Goal: Transaction & Acquisition: Book appointment/travel/reservation

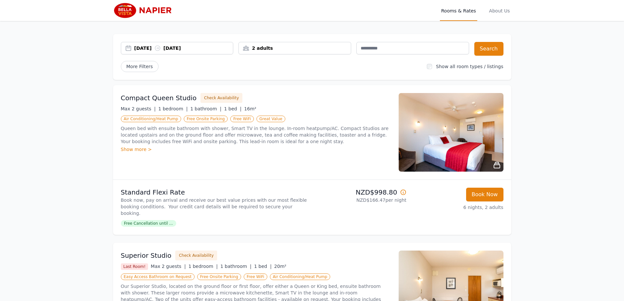
click at [140, 47] on div "[DATE] [DATE]" at bounding box center [183, 48] width 99 height 7
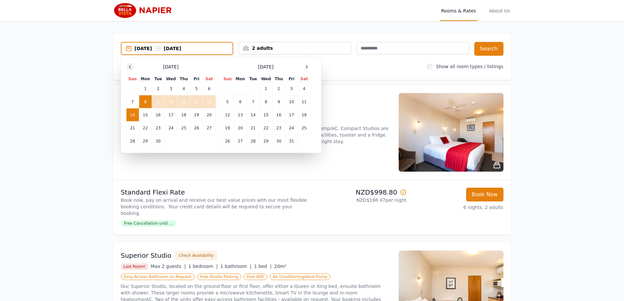
click at [130, 65] on icon at bounding box center [129, 66] width 5 height 5
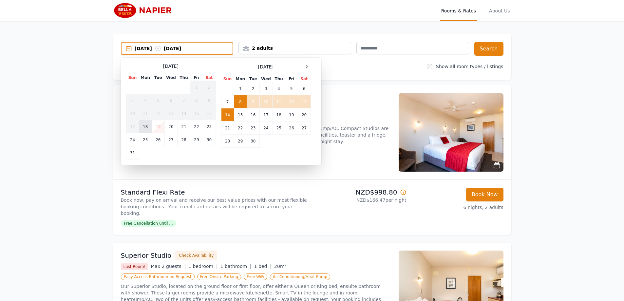
click at [146, 126] on td "18" at bounding box center [145, 126] width 13 height 13
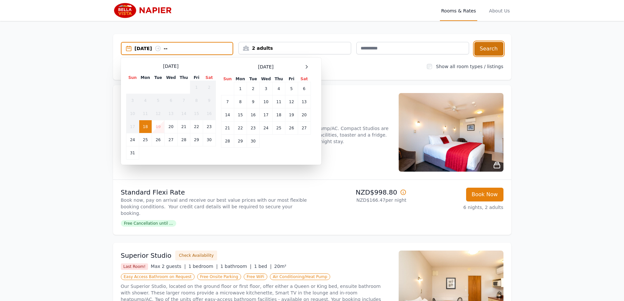
click at [487, 47] on button "Search" at bounding box center [488, 49] width 29 height 14
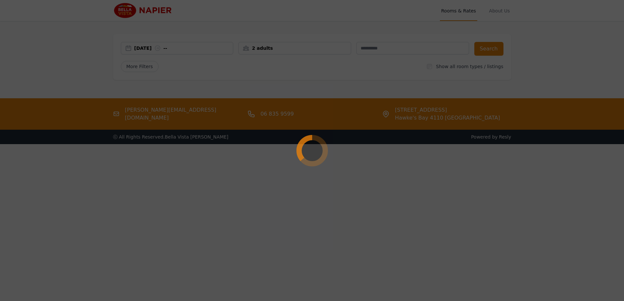
click at [184, 48] on div at bounding box center [312, 150] width 624 height 301
click at [312, 149] on circle at bounding box center [312, 150] width 35 height 35
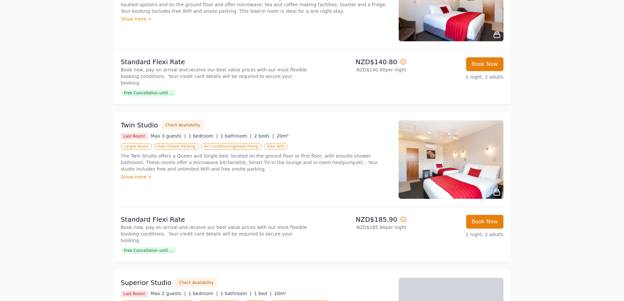
scroll to position [131, 0]
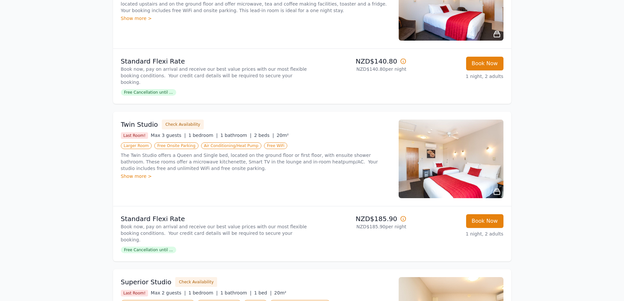
click at [121, 173] on div "Show more >" at bounding box center [256, 176] width 270 height 7
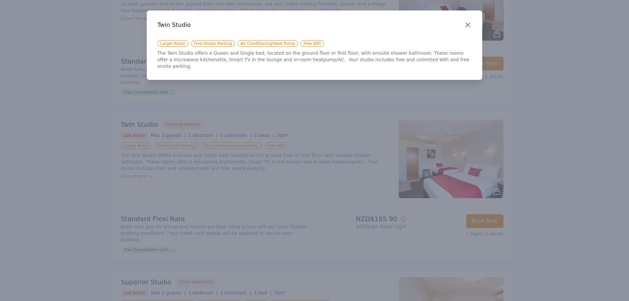
click at [469, 26] on icon "button" at bounding box center [468, 25] width 4 height 4
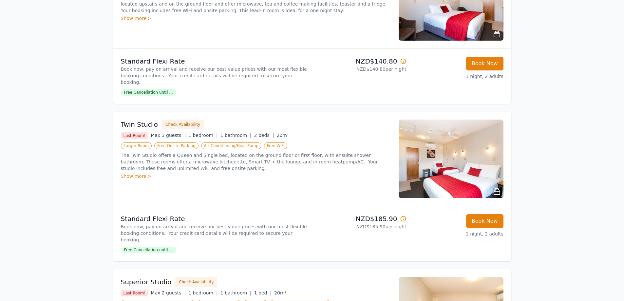
click at [452, 157] on img at bounding box center [451, 159] width 105 height 79
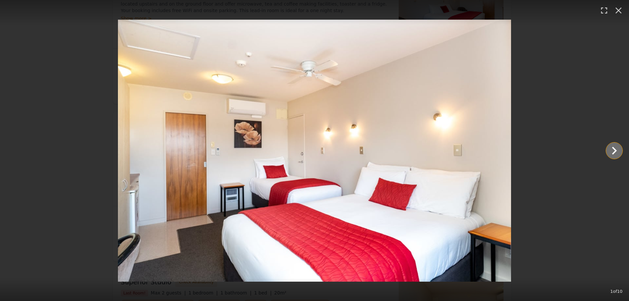
click at [614, 151] on icon "Show slide 2 of 10" at bounding box center [614, 151] width 16 height 16
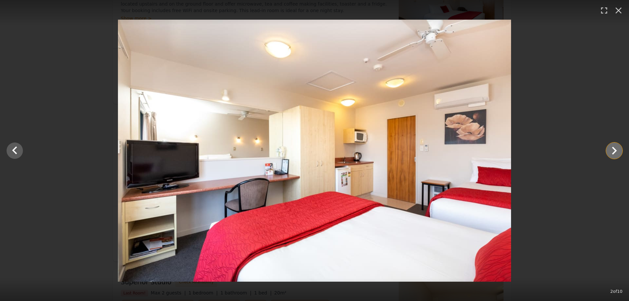
click at [615, 153] on icon "Show slide 3 of 10" at bounding box center [614, 151] width 16 height 16
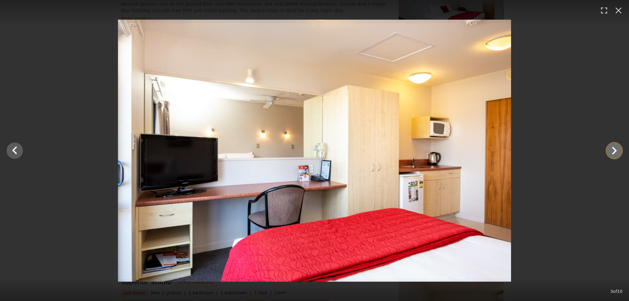
click at [616, 154] on icon "Show slide 4 of 10" at bounding box center [614, 151] width 16 height 16
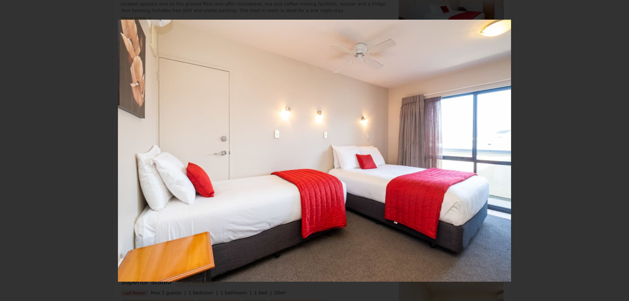
click at [616, 154] on icon "Show slide 5 of 10" at bounding box center [614, 151] width 16 height 16
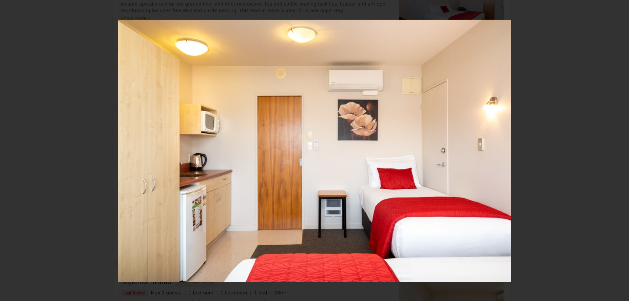
click at [616, 154] on icon "Show slide 6 of 10" at bounding box center [614, 151] width 16 height 16
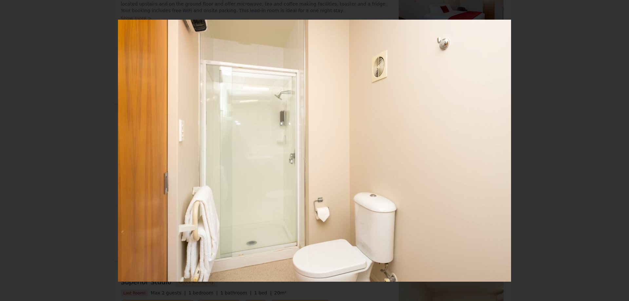
click at [616, 154] on icon "Show slide 7 of 10" at bounding box center [614, 151] width 16 height 16
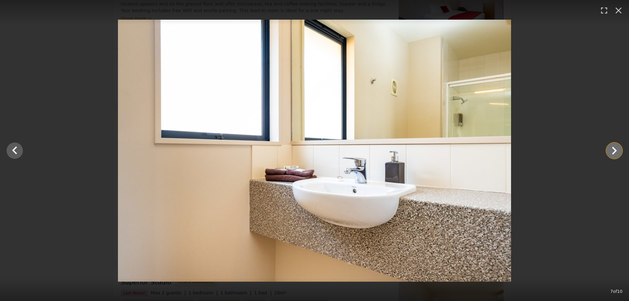
click at [616, 154] on icon "Show slide 8 of 10" at bounding box center [614, 151] width 16 height 16
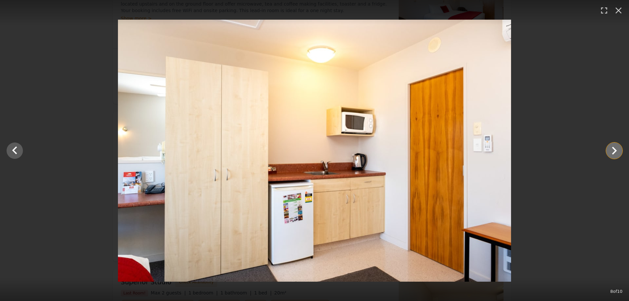
click at [615, 151] on icon "Show slide 9 of 10" at bounding box center [614, 151] width 5 height 8
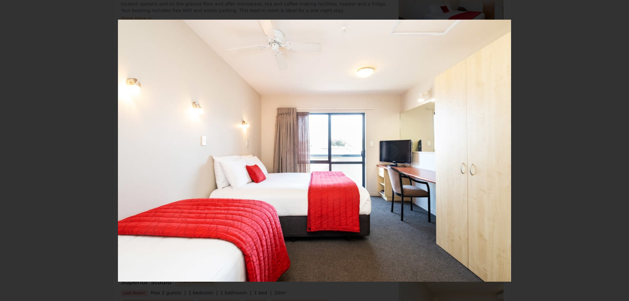
click at [615, 151] on icon "Show slide 10 of 10" at bounding box center [614, 151] width 5 height 8
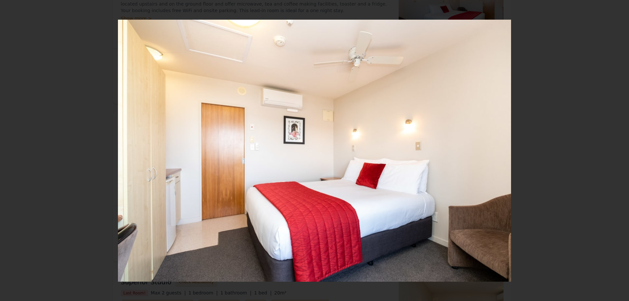
click at [615, 151] on div at bounding box center [314, 151] width 629 height 262
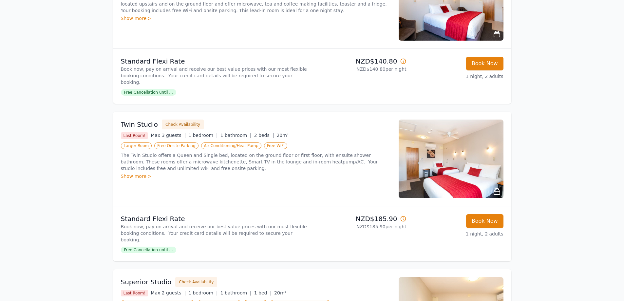
click at [443, 158] on img at bounding box center [451, 159] width 105 height 79
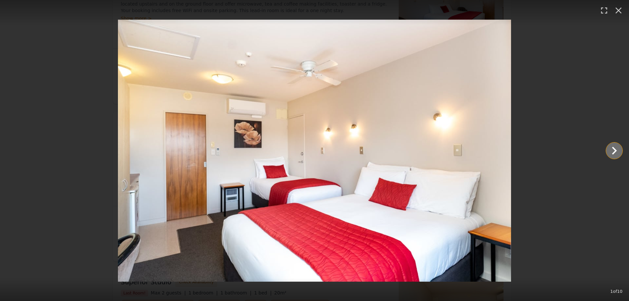
click at [616, 150] on icon "Show slide 2 of 10" at bounding box center [614, 151] width 16 height 16
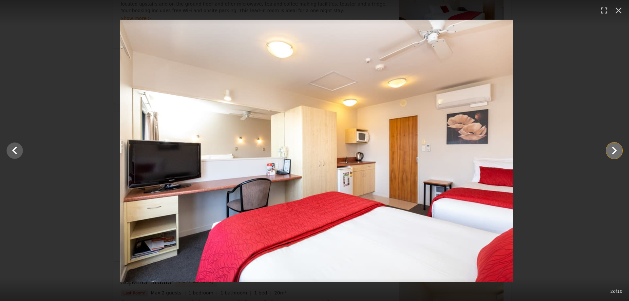
click at [616, 150] on icon "Show slide 3 of 10" at bounding box center [614, 151] width 16 height 16
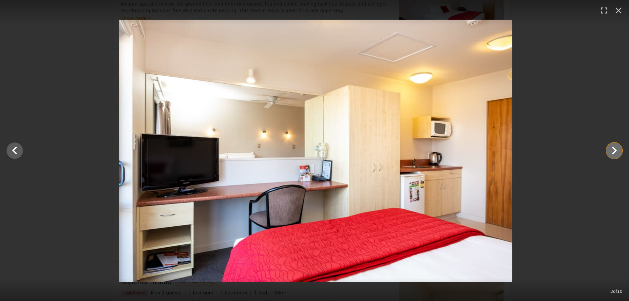
click at [616, 150] on icon "Show slide 4 of 10" at bounding box center [614, 151] width 16 height 16
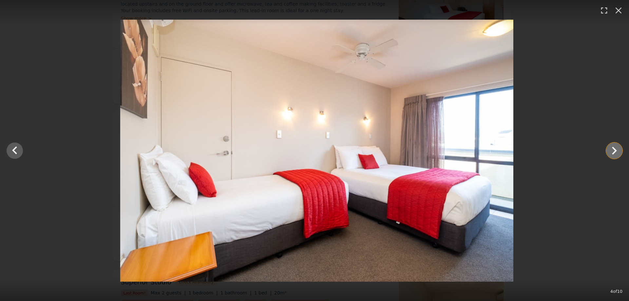
click at [616, 150] on icon "Show slide 5 of 10" at bounding box center [614, 151] width 16 height 16
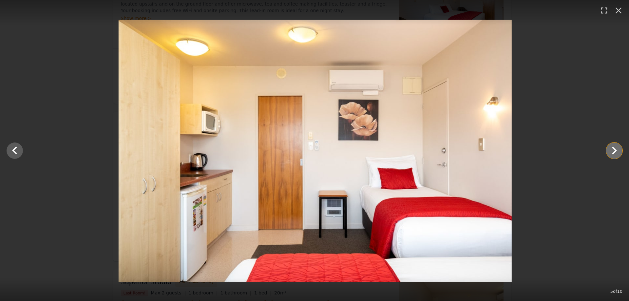
click at [616, 150] on icon "Show slide 6 of 10" at bounding box center [614, 151] width 16 height 16
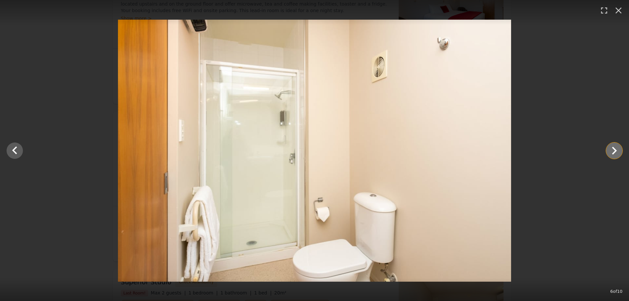
click at [616, 150] on icon "Show slide 7 of 10" at bounding box center [614, 151] width 16 height 16
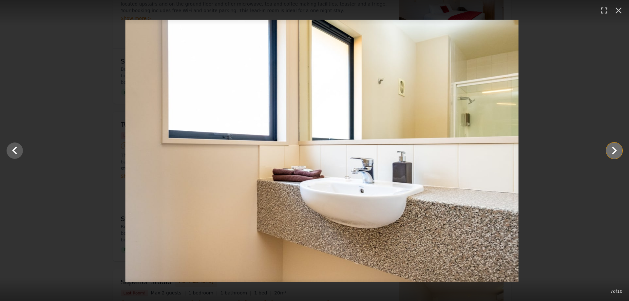
click at [616, 150] on icon "Show slide 8 of 10" at bounding box center [614, 151] width 16 height 16
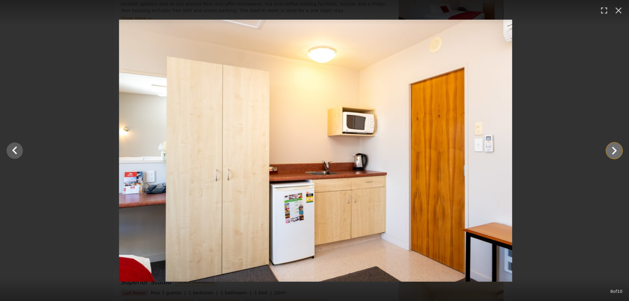
click at [616, 150] on icon "Show slide 9 of 10" at bounding box center [614, 151] width 16 height 16
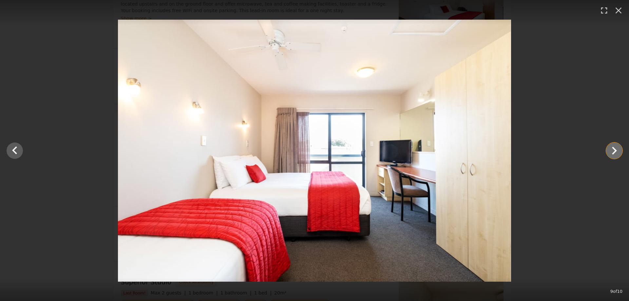
click at [616, 150] on icon "Show slide 10 of 10" at bounding box center [614, 151] width 16 height 16
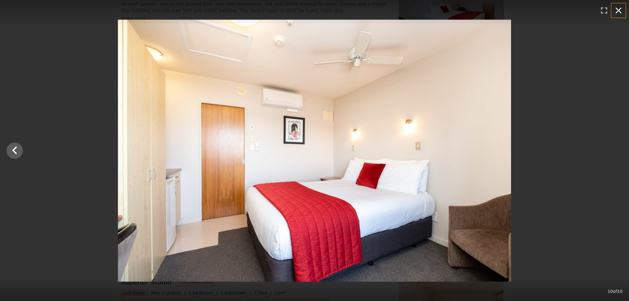
click at [619, 12] on icon "button" at bounding box center [618, 10] width 10 height 10
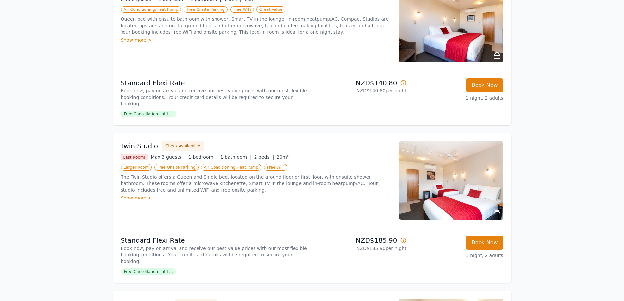
scroll to position [262, 0]
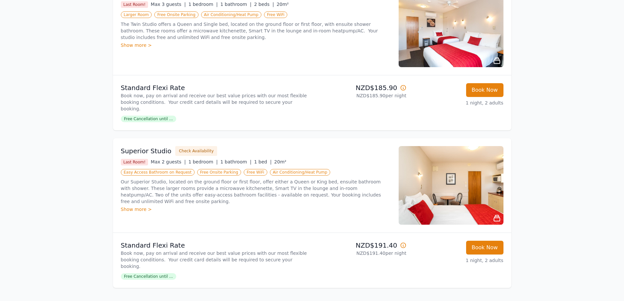
click at [460, 175] on img at bounding box center [451, 185] width 105 height 79
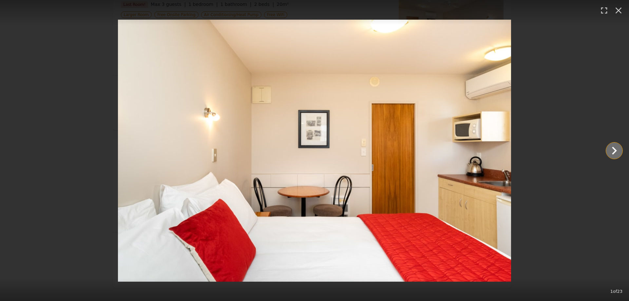
click at [614, 149] on icon "Show slide 2 of 23" at bounding box center [614, 151] width 5 height 8
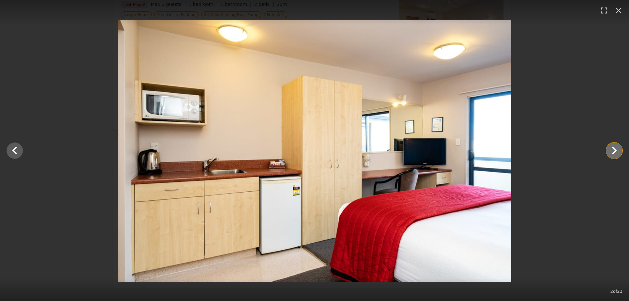
click at [614, 149] on icon "Show slide 3 of 23" at bounding box center [614, 151] width 5 height 8
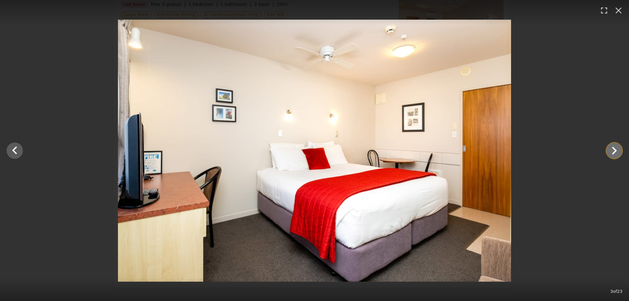
click at [614, 149] on icon "Show slide 4 of 23" at bounding box center [614, 151] width 5 height 8
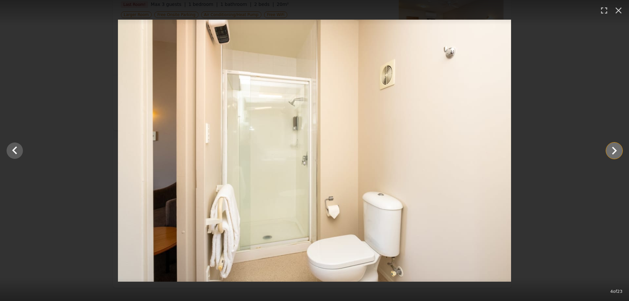
click at [614, 149] on icon "Show slide 5 of 23" at bounding box center [614, 151] width 5 height 8
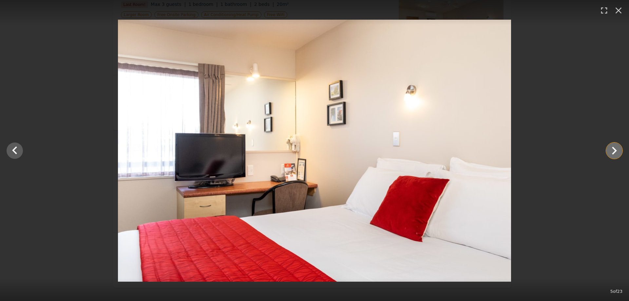
click at [614, 149] on icon "Show slide 6 of 23" at bounding box center [614, 151] width 5 height 8
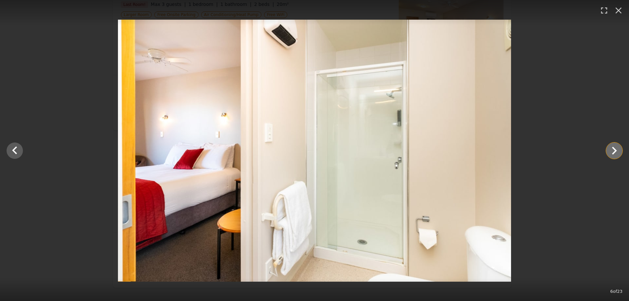
click at [614, 149] on icon "Show slide 7 of 23" at bounding box center [614, 151] width 5 height 8
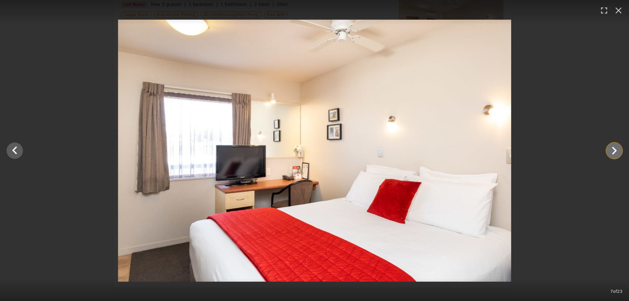
click at [614, 149] on icon "Show slide 8 of 23" at bounding box center [614, 151] width 5 height 8
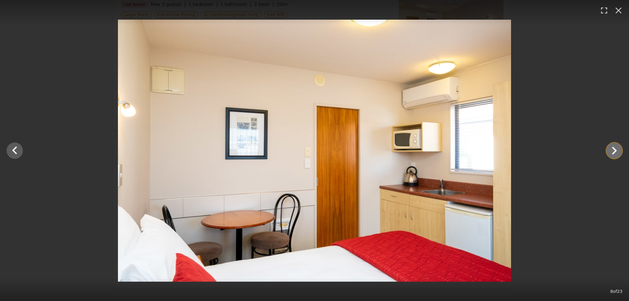
click at [614, 149] on icon "Show slide 9 of 23" at bounding box center [614, 151] width 5 height 8
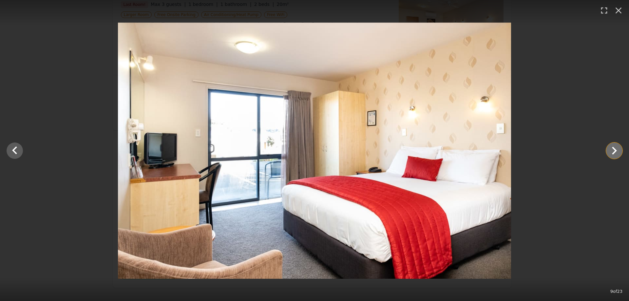
click at [614, 149] on icon "Show slide 10 of 23" at bounding box center [614, 151] width 5 height 8
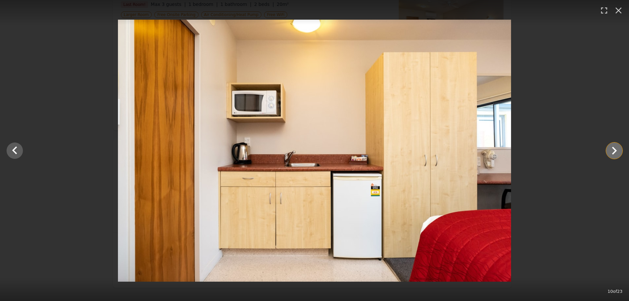
click at [614, 149] on icon "Show slide 11 of 23" at bounding box center [614, 151] width 5 height 8
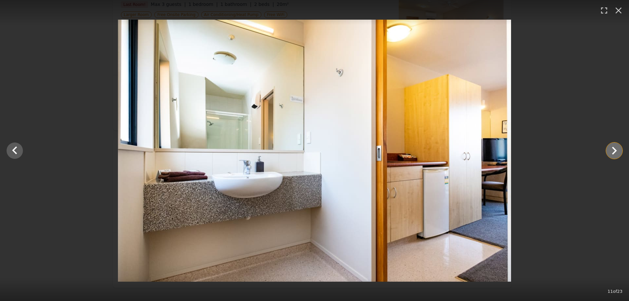
click at [614, 149] on icon "Show slide 12 of 23" at bounding box center [614, 151] width 5 height 8
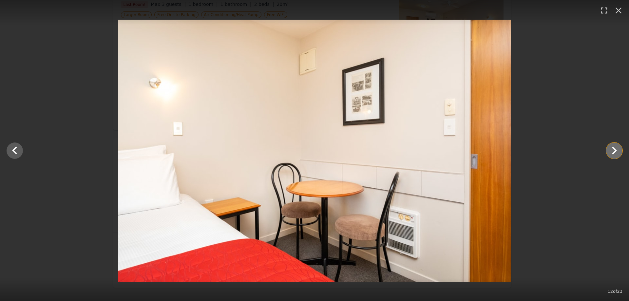
click at [614, 149] on icon "Show slide 13 of 23" at bounding box center [614, 151] width 5 height 8
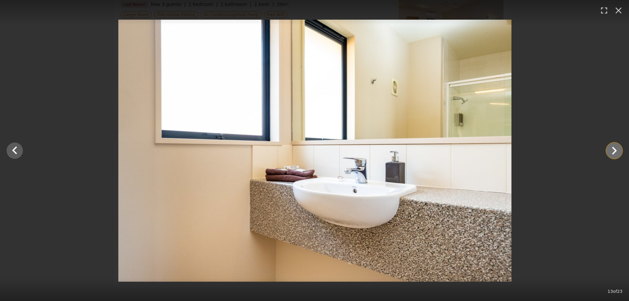
click at [614, 149] on icon "Show slide 14 of 23" at bounding box center [614, 151] width 5 height 8
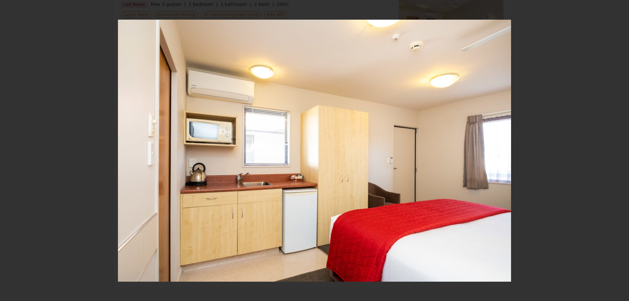
click at [614, 149] on icon "Show slide 15 of 23" at bounding box center [614, 151] width 5 height 8
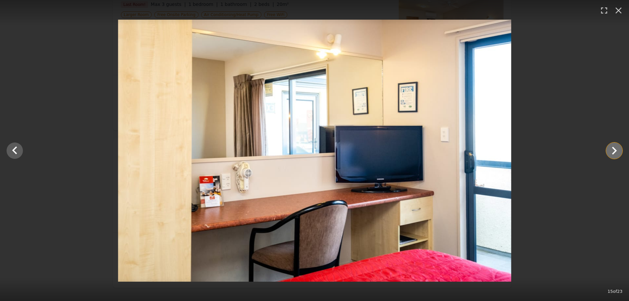
click at [614, 149] on icon "Show slide 16 of 23" at bounding box center [614, 151] width 5 height 8
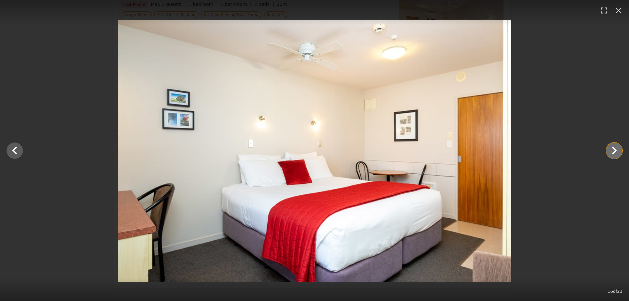
click at [614, 149] on icon "Show slide 17 of 23" at bounding box center [614, 151] width 5 height 8
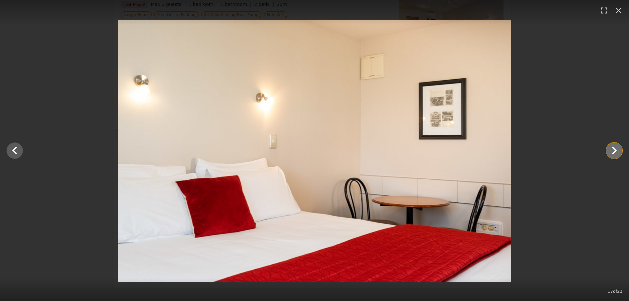
click at [614, 149] on icon "Show slide 18 of 23" at bounding box center [614, 151] width 5 height 8
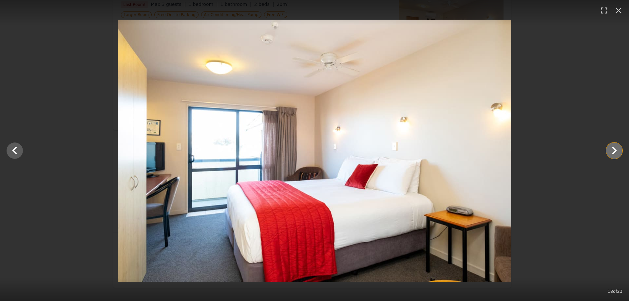
click at [614, 149] on icon "Show slide 19 of 23" at bounding box center [614, 151] width 5 height 8
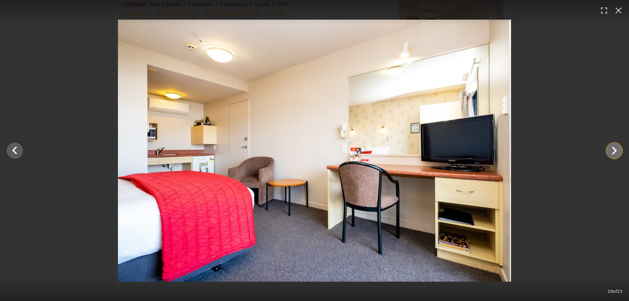
click at [614, 149] on icon "Show slide 20 of 23" at bounding box center [614, 151] width 5 height 8
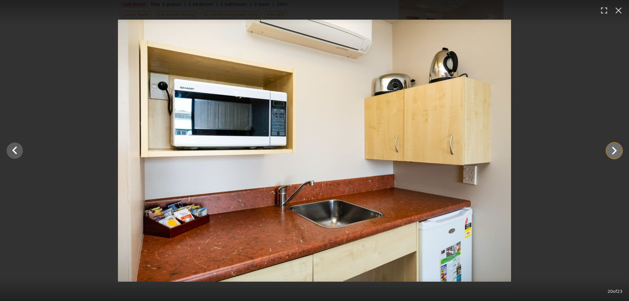
click at [614, 149] on icon "Show slide 21 of 23" at bounding box center [614, 151] width 5 height 8
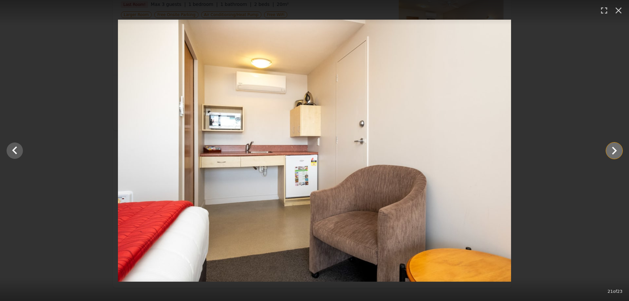
click at [614, 149] on icon "Show slide 22 of 23" at bounding box center [614, 151] width 5 height 8
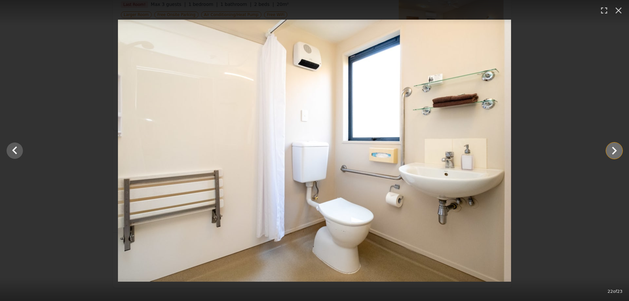
click at [614, 149] on icon "Show slide 23 of 23" at bounding box center [614, 151] width 5 height 8
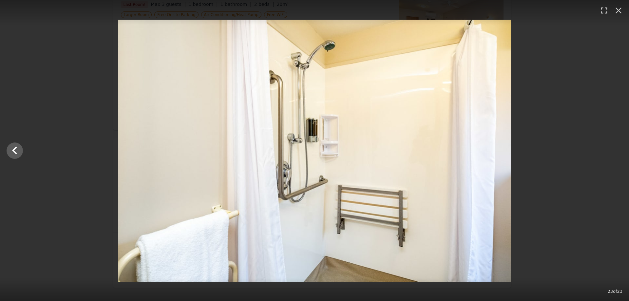
click at [614, 149] on div at bounding box center [314, 151] width 629 height 262
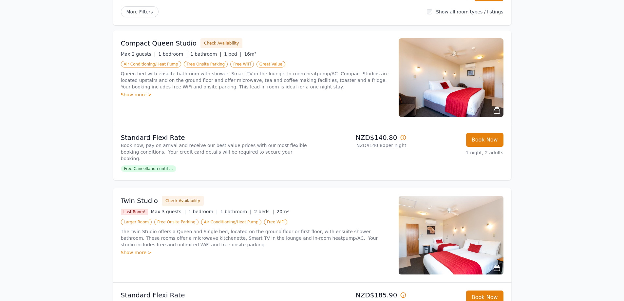
scroll to position [0, 0]
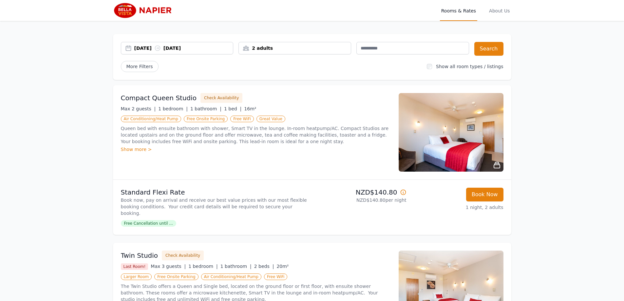
click at [436, 122] on img at bounding box center [451, 132] width 105 height 79
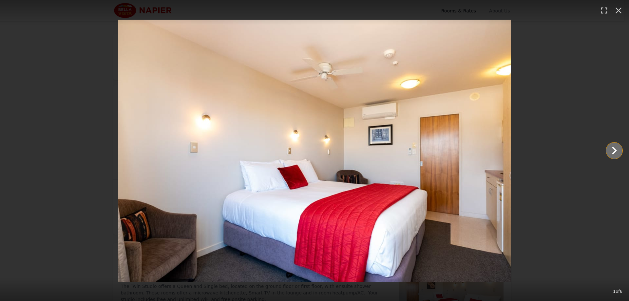
click at [611, 148] on icon "Show slide 2 of 6" at bounding box center [614, 151] width 16 height 16
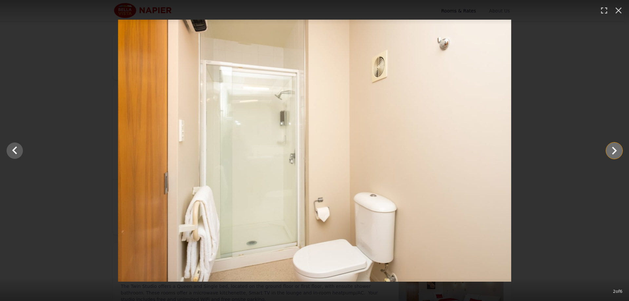
click at [611, 148] on icon "Show slide 3 of 6" at bounding box center [614, 151] width 16 height 16
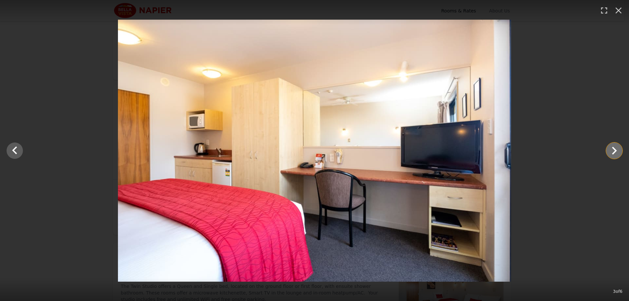
click at [612, 150] on icon "Show slide 4 of 6" at bounding box center [614, 151] width 16 height 16
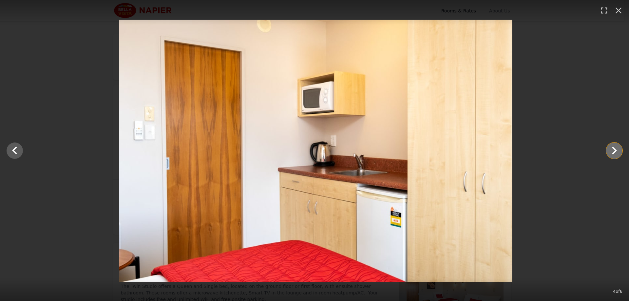
click at [612, 150] on icon "Show slide 5 of 6" at bounding box center [614, 151] width 16 height 16
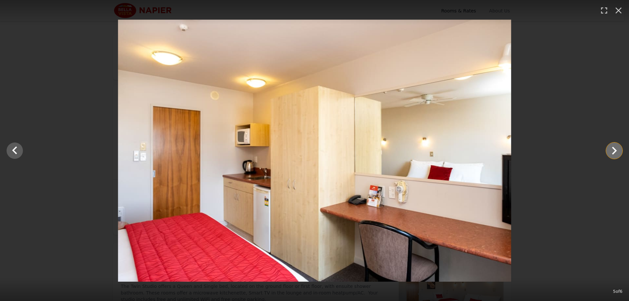
click at [612, 150] on icon "Show slide 6 of 6" at bounding box center [614, 151] width 16 height 16
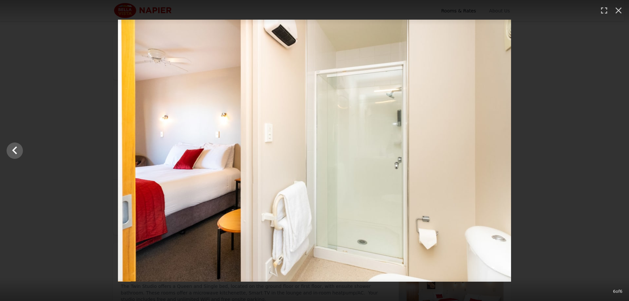
click at [612, 150] on div at bounding box center [314, 151] width 629 height 262
